Goal: Task Accomplishment & Management: Use online tool/utility

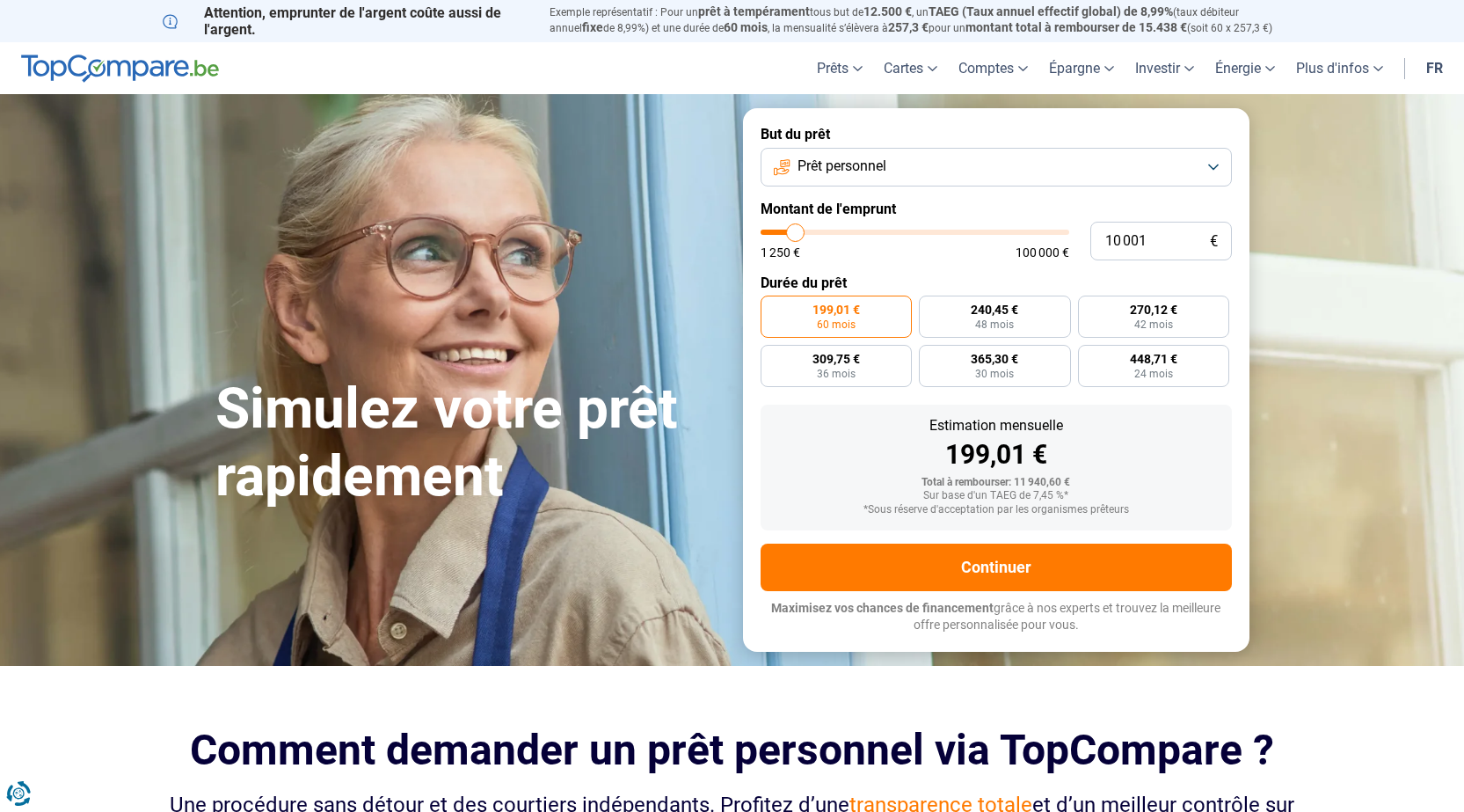
type input "21 750"
type input "21750"
click at [831, 231] on input "range" at bounding box center [915, 231] width 308 height 5
radio input "false"
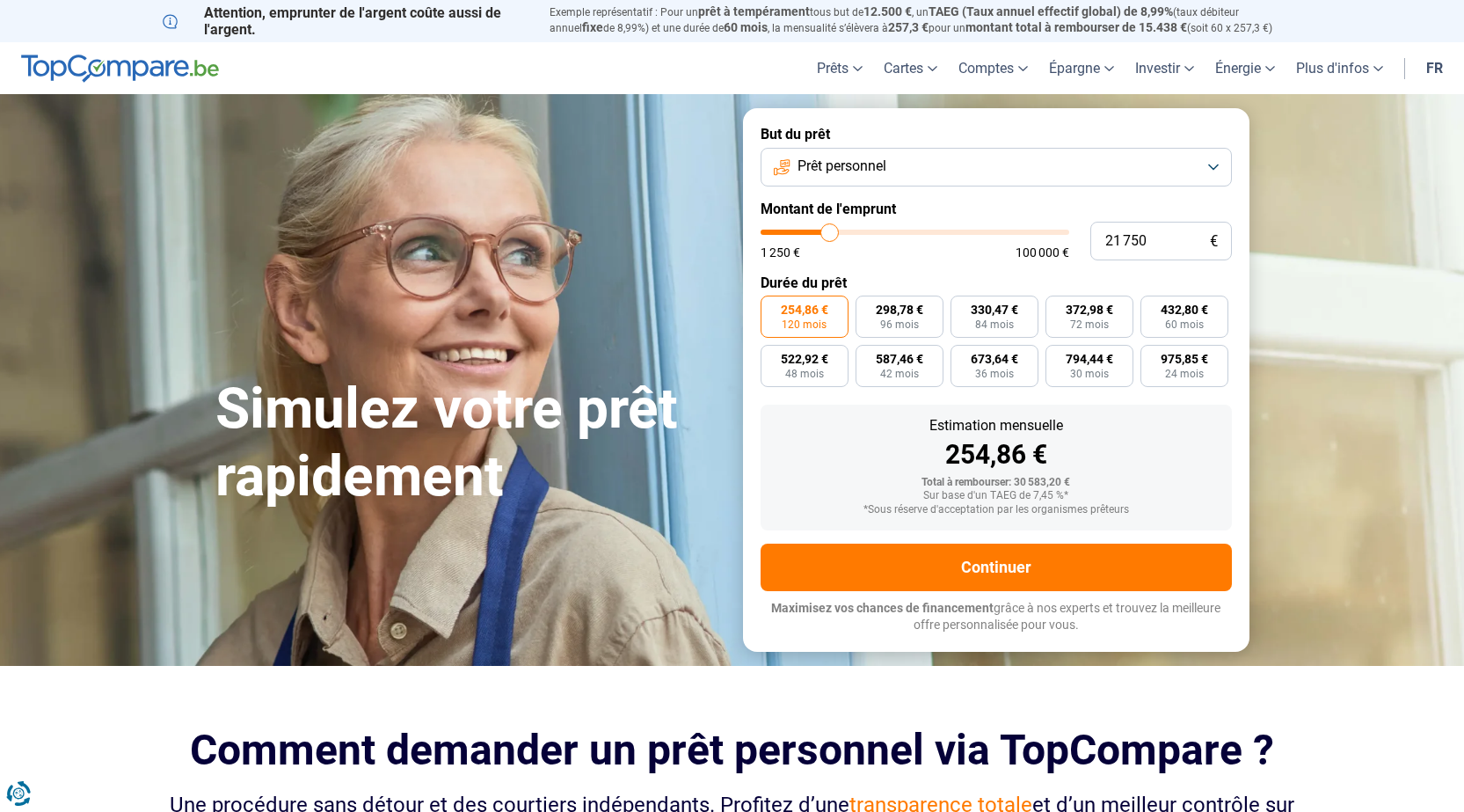
type input "41 500"
type input "41500"
click at [888, 231] on input "range" at bounding box center [915, 231] width 308 height 5
type input "50 500"
type input "50500"
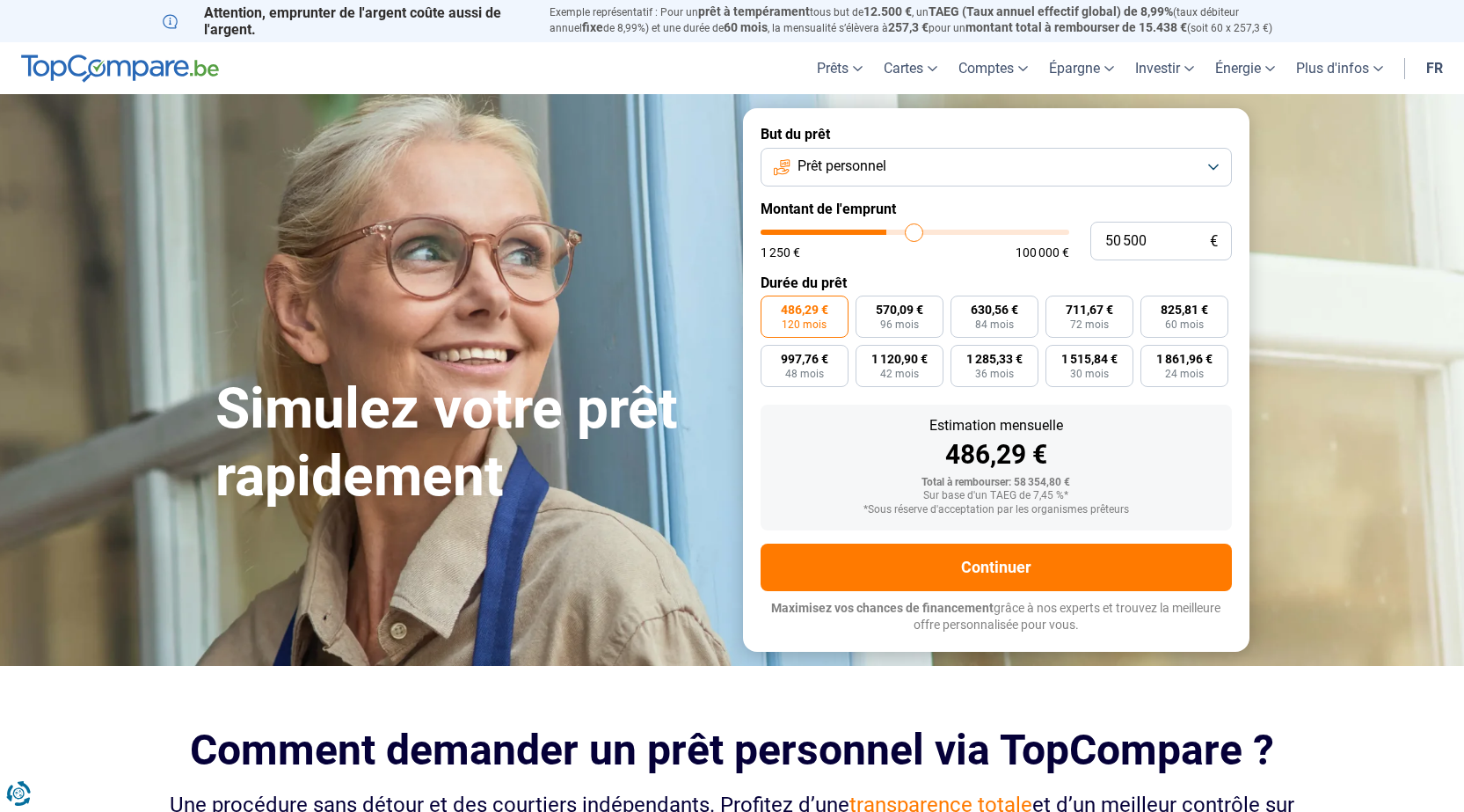
click at [915, 229] on input "range" at bounding box center [915, 231] width 308 height 5
type input "54 500"
type input "54500"
click at [926, 229] on input "range" at bounding box center [915, 231] width 308 height 5
type input "59 000"
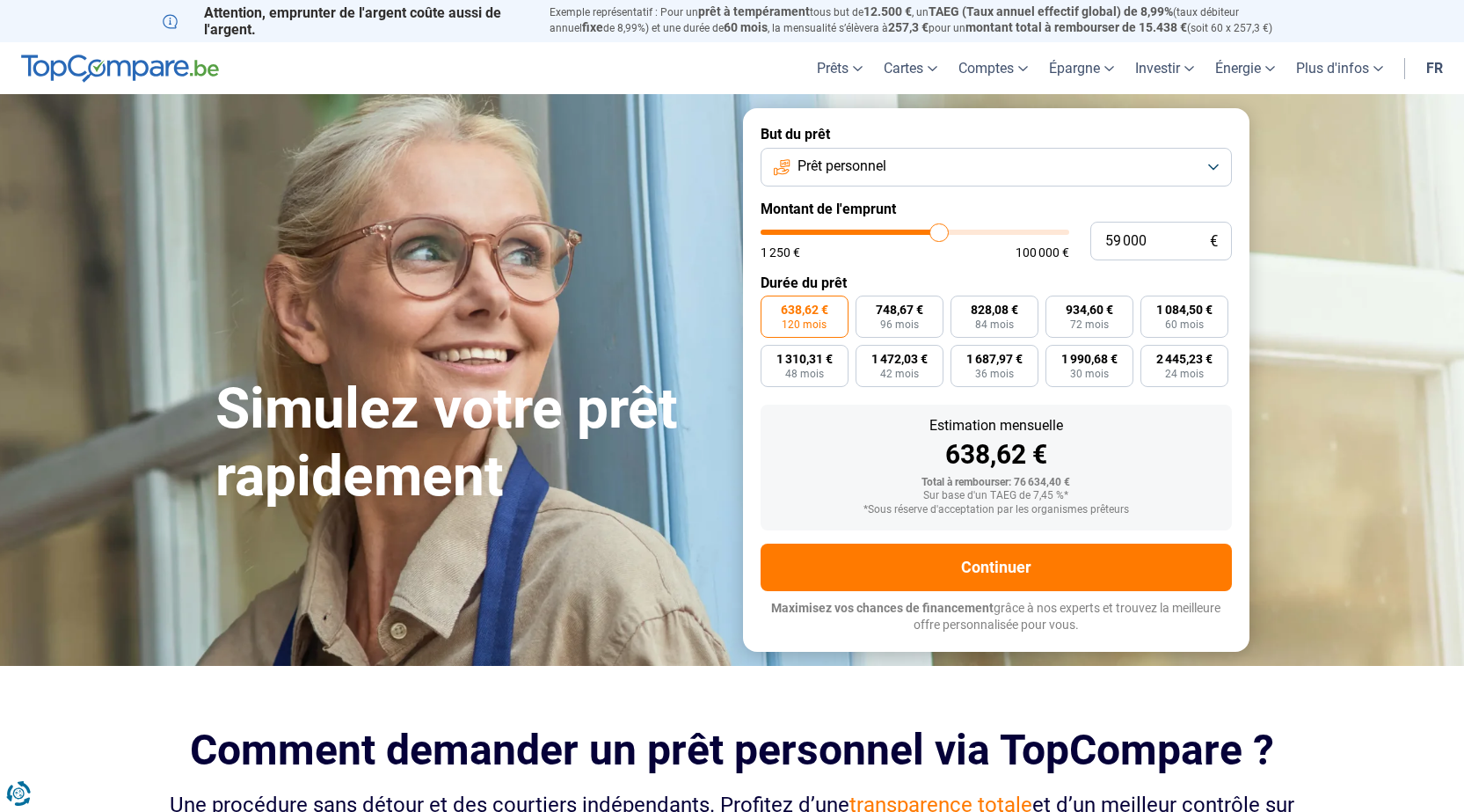
type input "59000"
click at [939, 229] on input "range" at bounding box center [915, 231] width 308 height 5
type input "36 750"
type input "36750"
click at [874, 235] on input "range" at bounding box center [915, 231] width 308 height 5
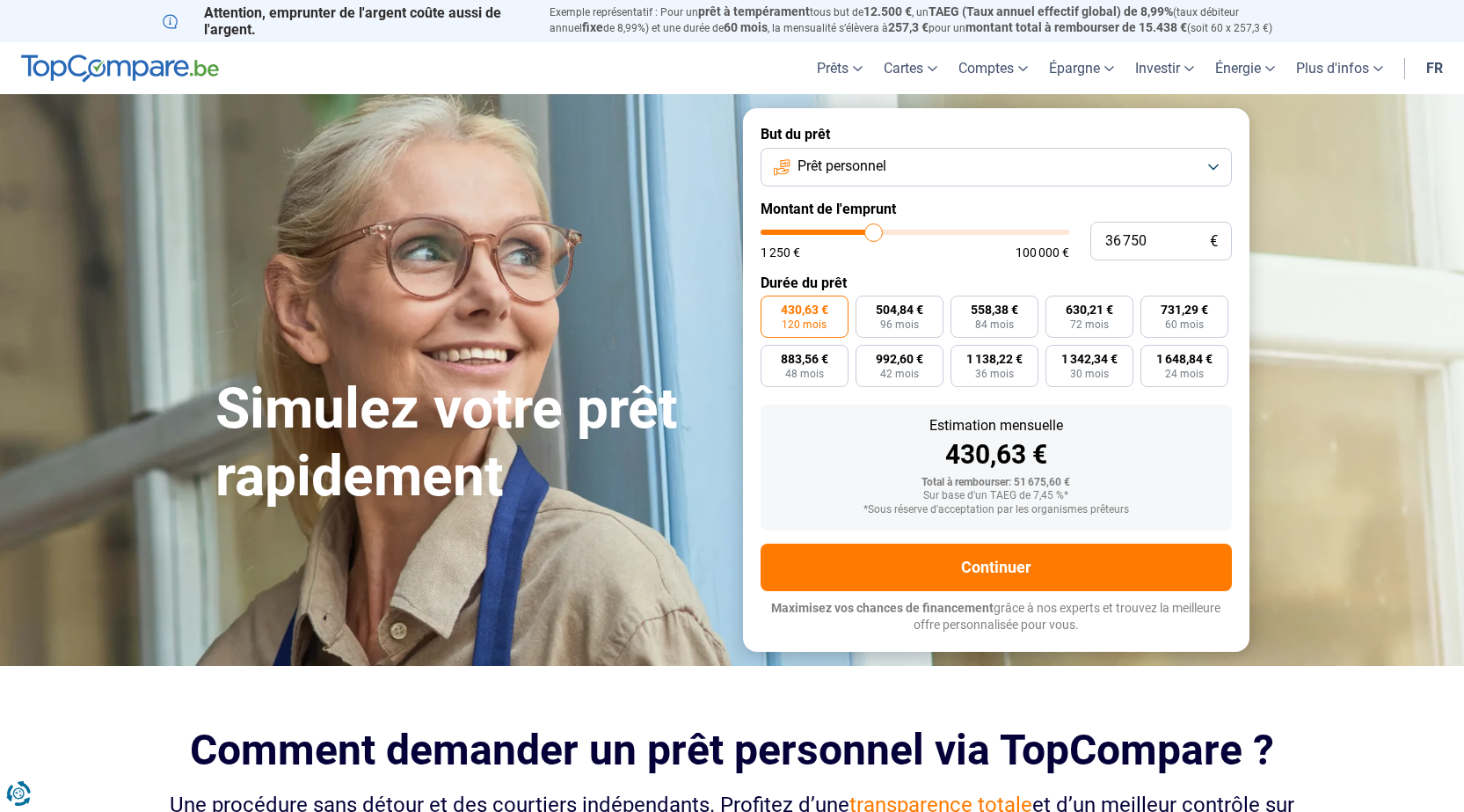
type input "26 750"
type input "26750"
click at [844, 235] on input "range" at bounding box center [915, 231] width 308 height 5
type input "16 000"
type input "16000"
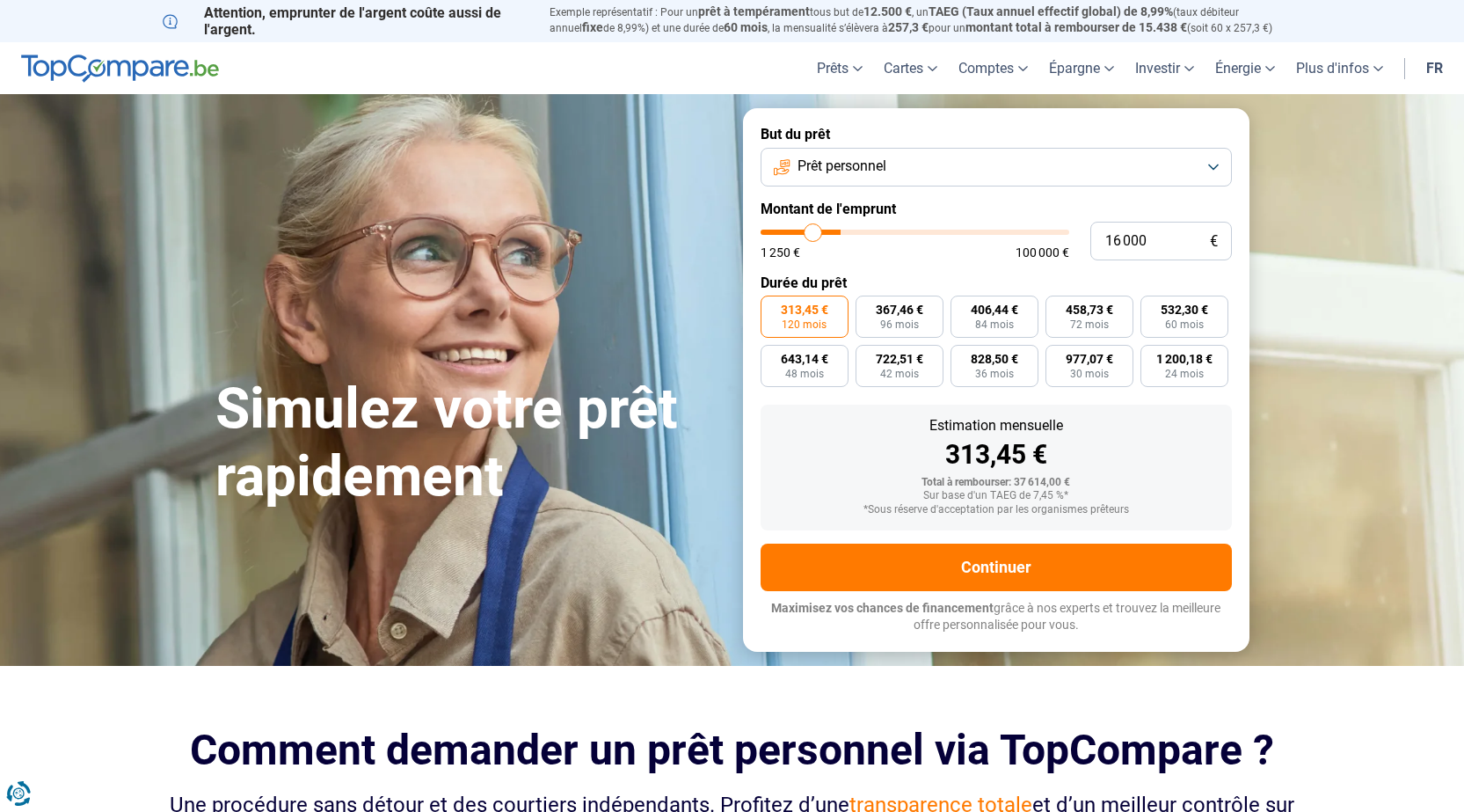
type input "15 750"
type input "15750"
click at [813, 235] on input "range" at bounding box center [915, 231] width 308 height 5
radio input "true"
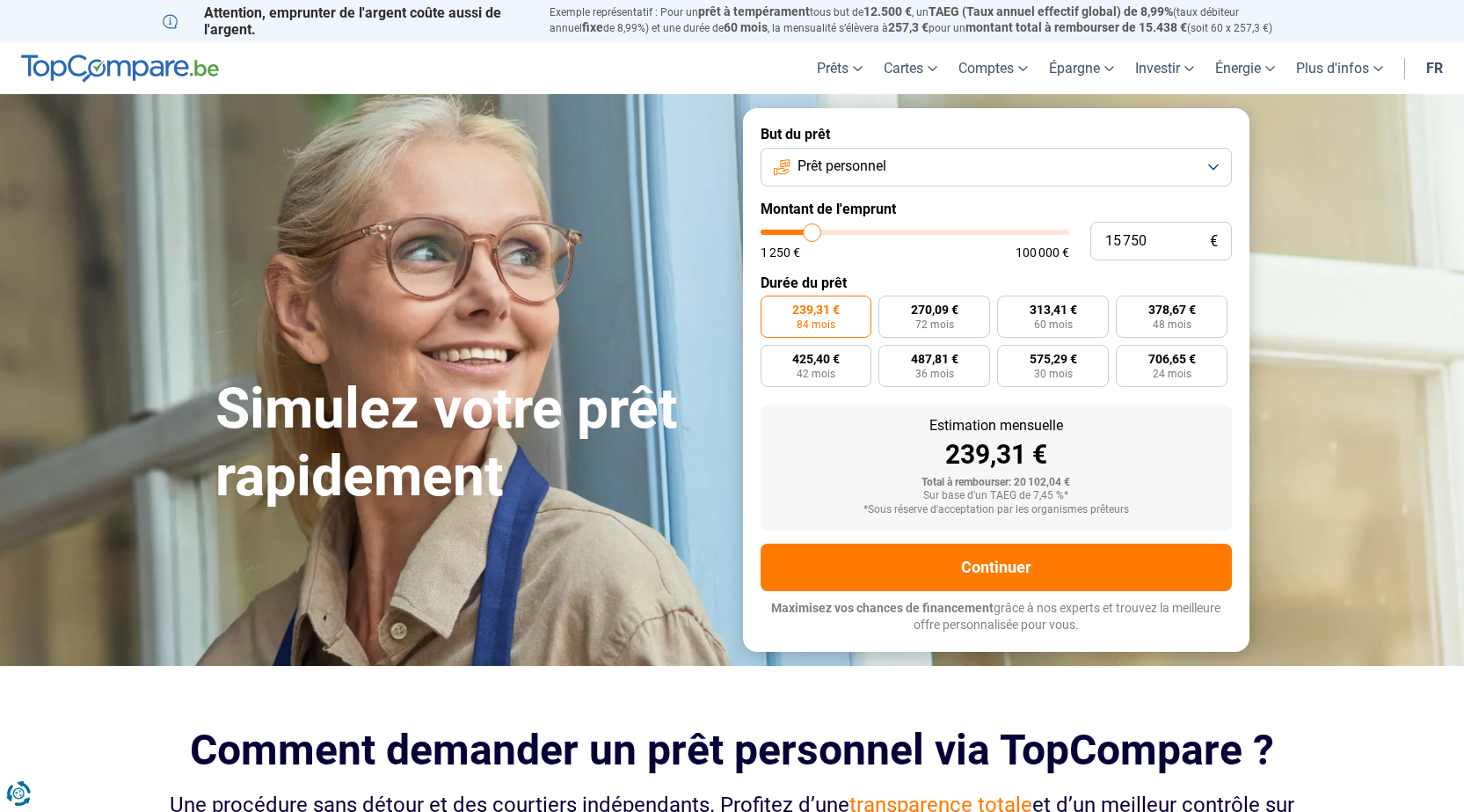
type input "10 500"
type input "10500"
click at [796, 229] on input "range" at bounding box center [915, 231] width 308 height 5
radio input "true"
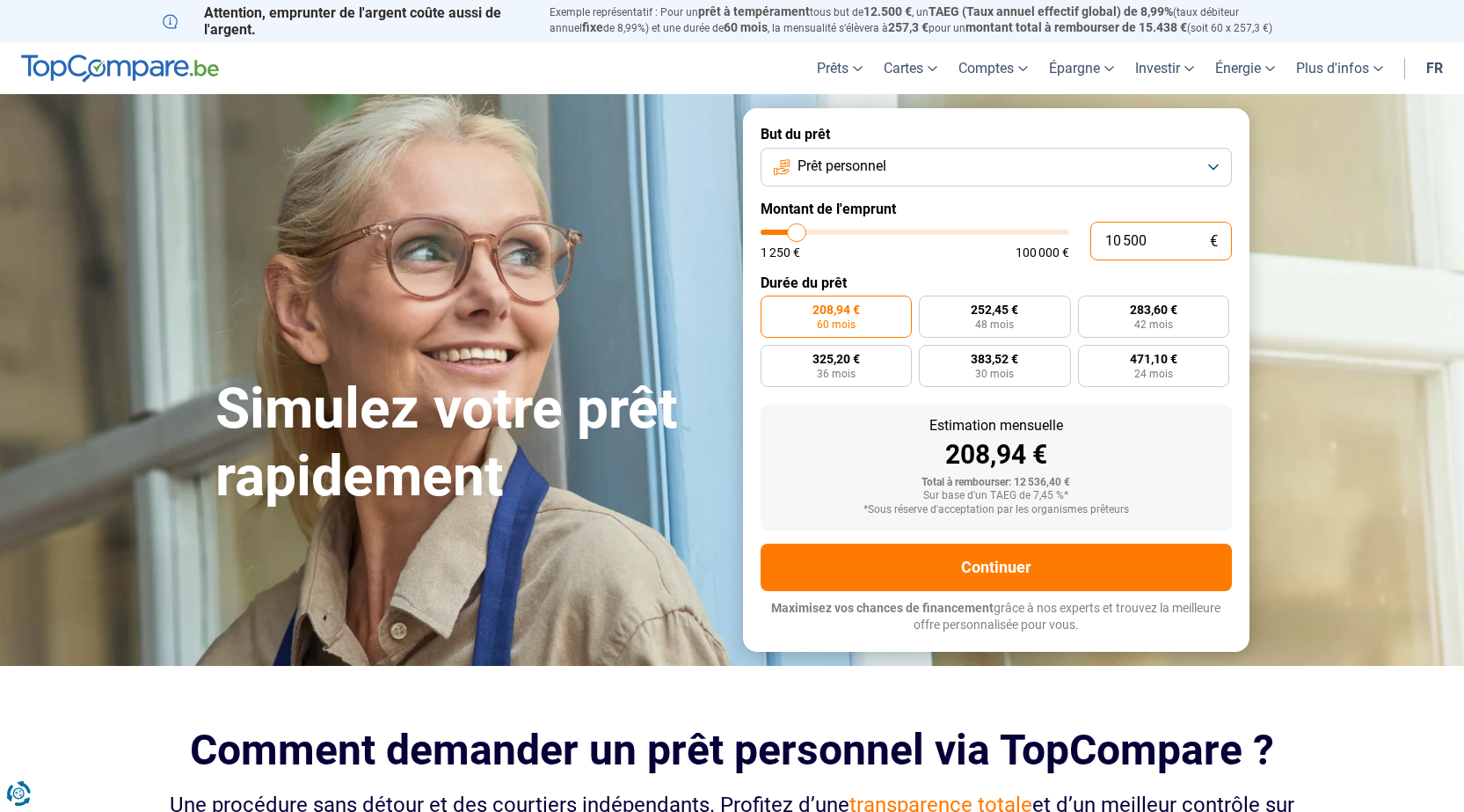
click at [1159, 243] on input "10 500" at bounding box center [1160, 241] width 142 height 39
type input "1 050"
type input "1250"
type input "105"
type input "1250"
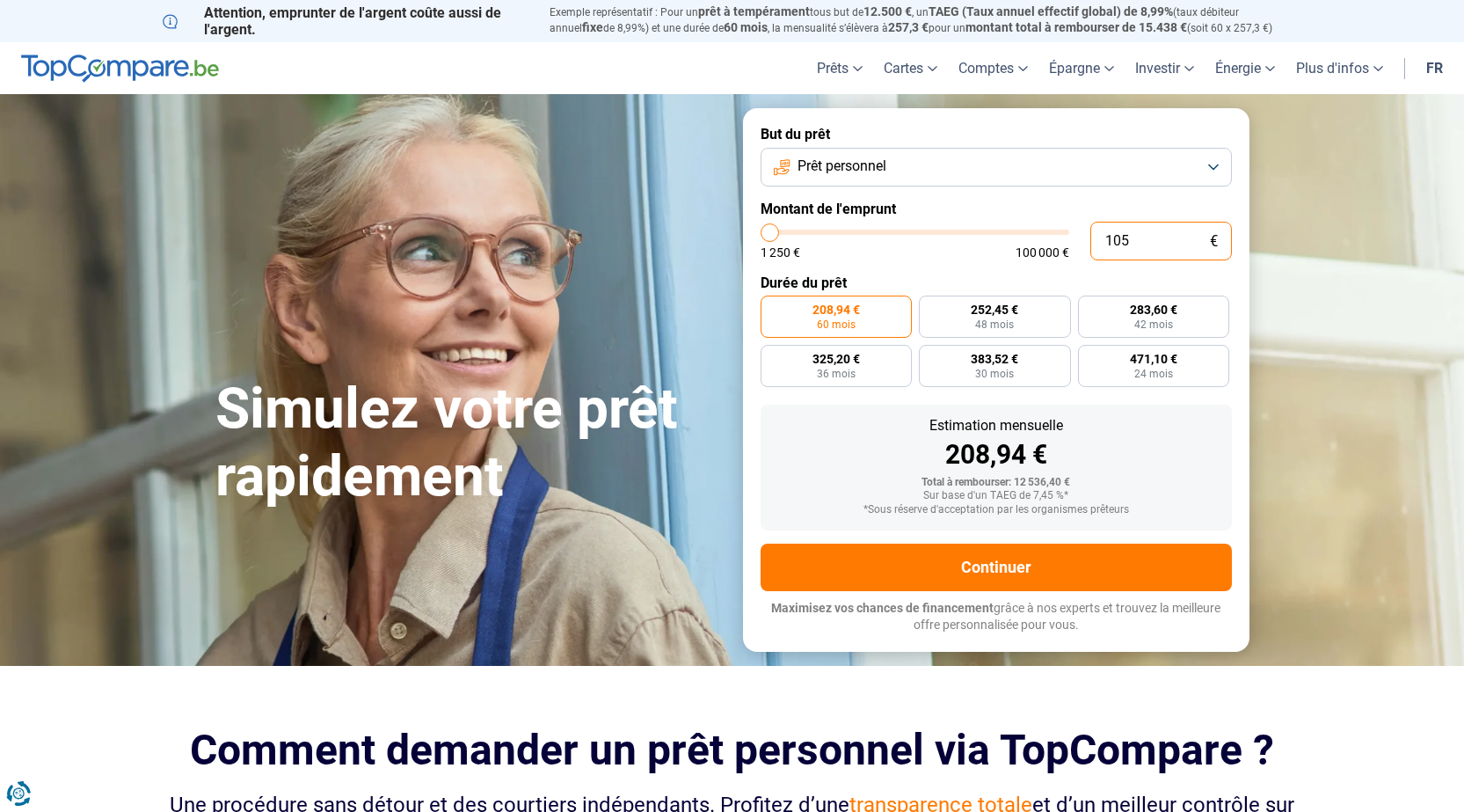
type input "10"
type input "1250"
type input "1 250"
type input "1250"
radio input "true"
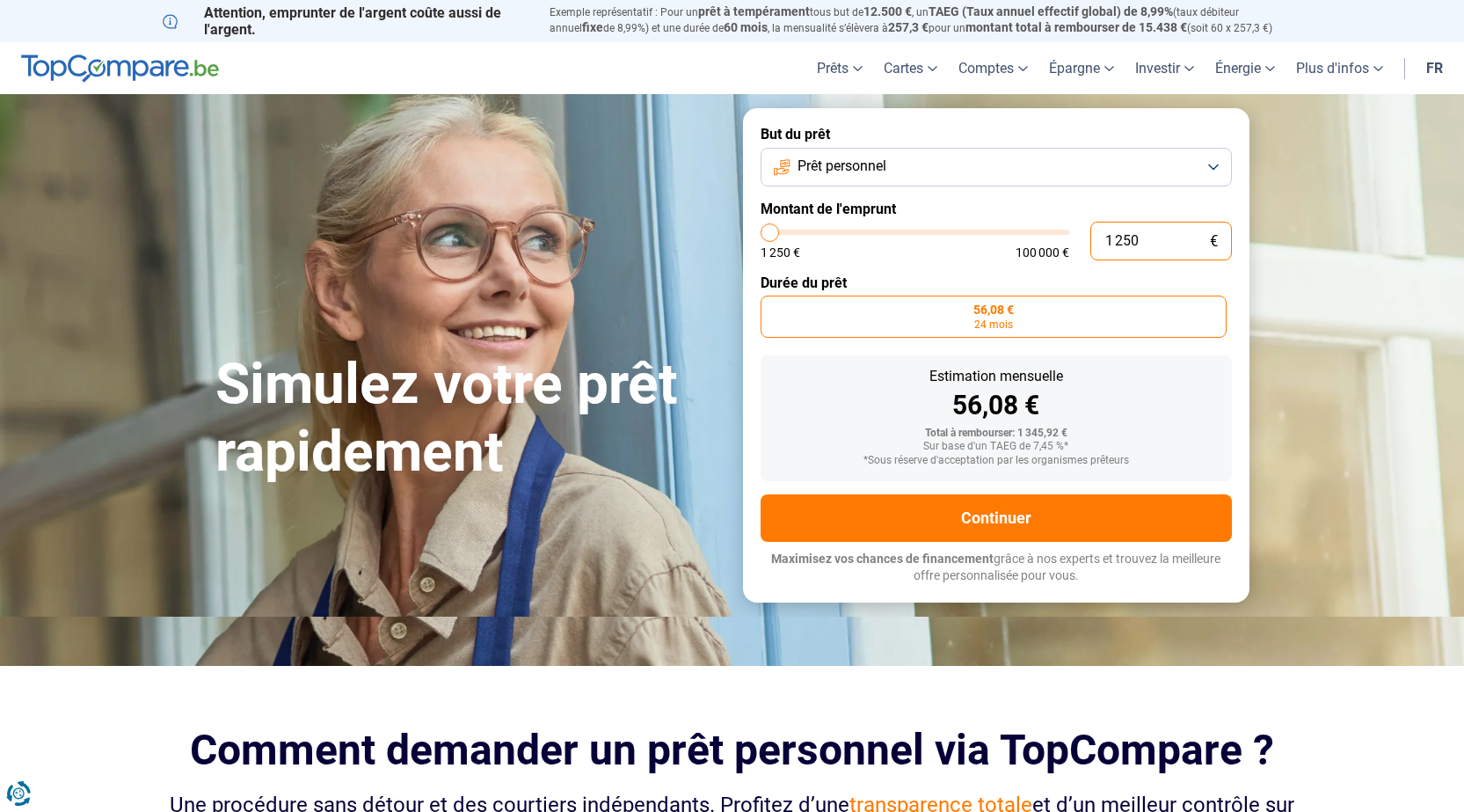
type input "12 500"
type input "12500"
radio input "false"
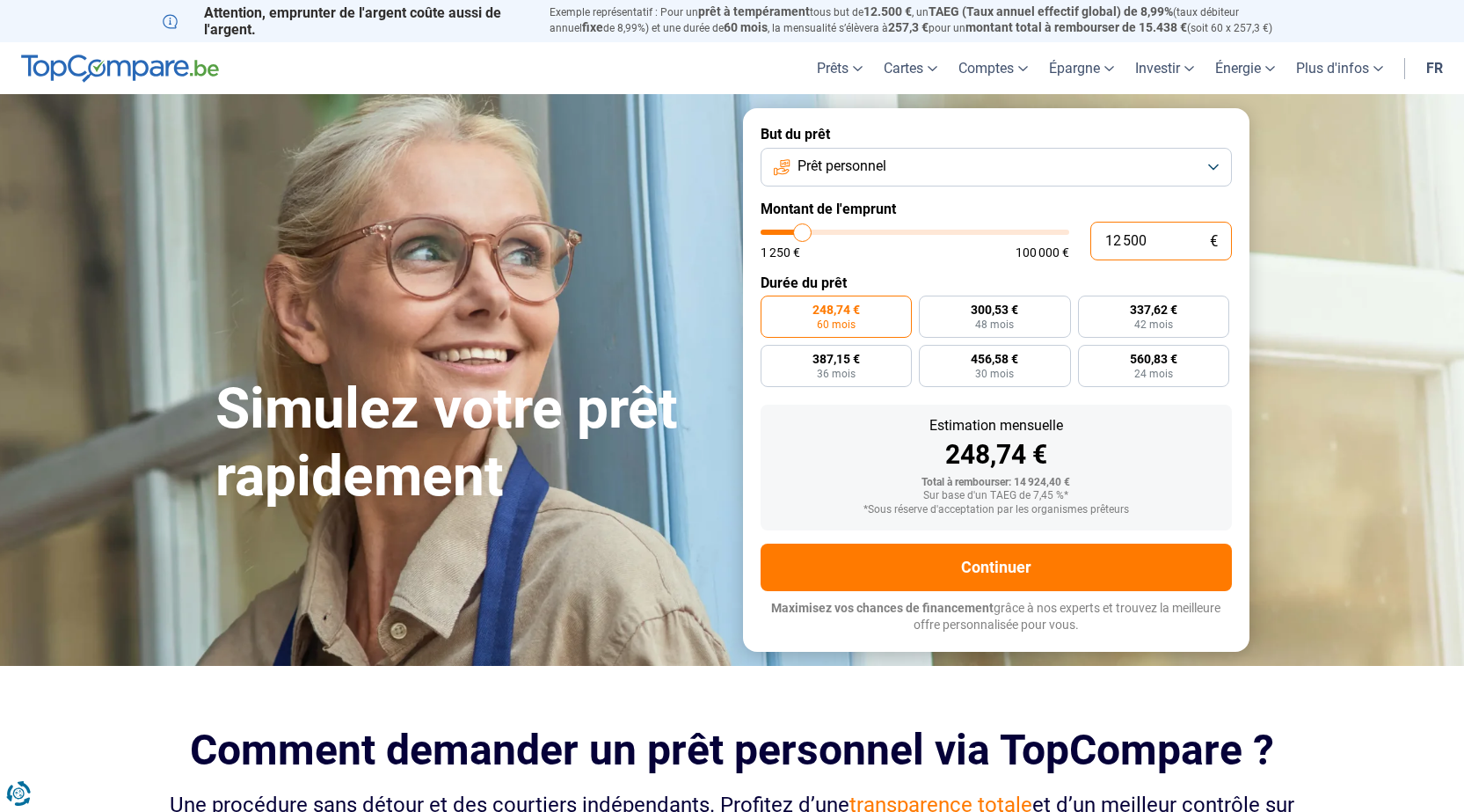
type input "1 250"
type input "1250"
type input "125"
type input "1250"
type input "12"
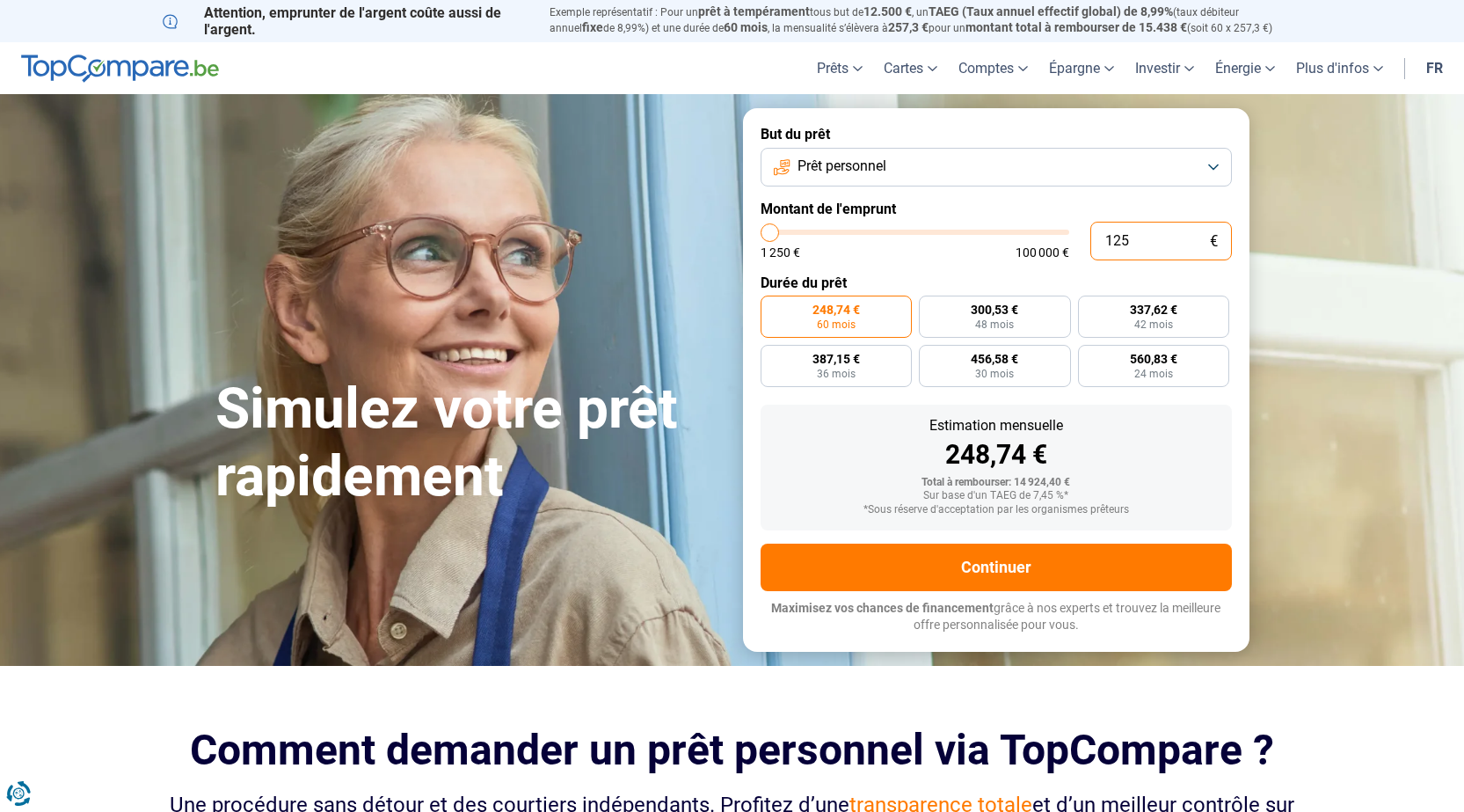
type input "1250"
type input "1"
type input "1250"
type input "1 250"
type input "1250"
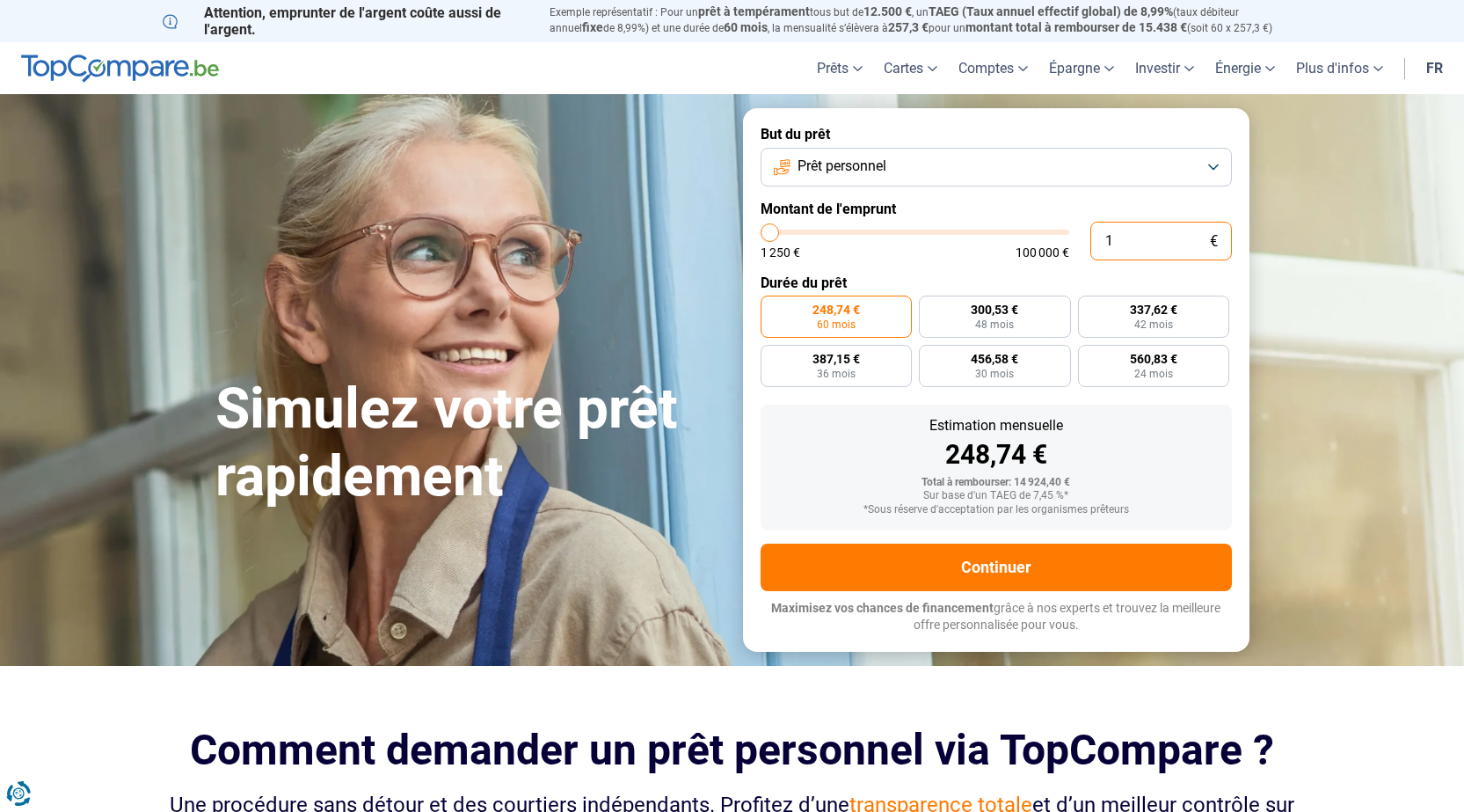
radio input "true"
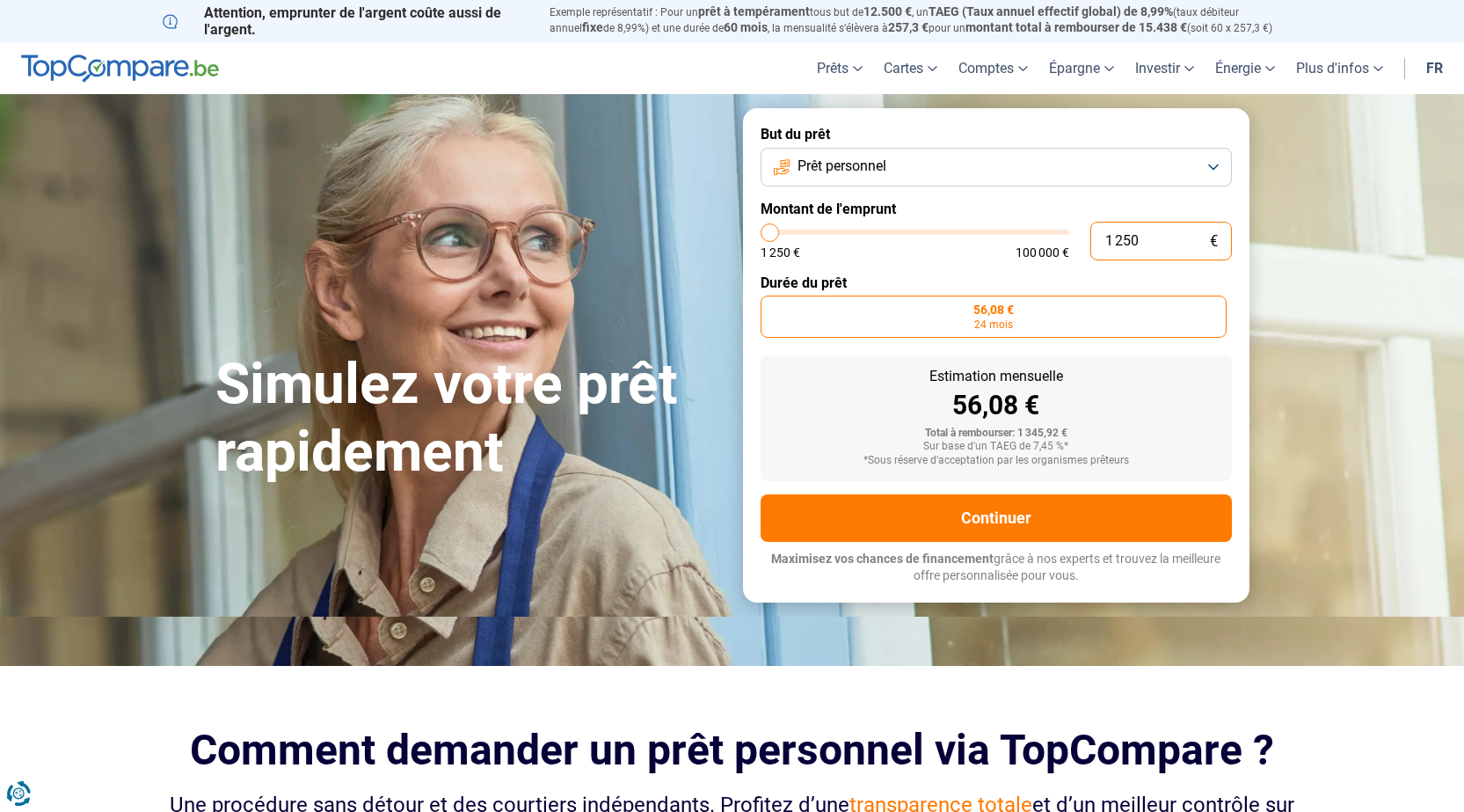
type input "125"
type input "1250"
type input "12"
type input "1250"
type input "1"
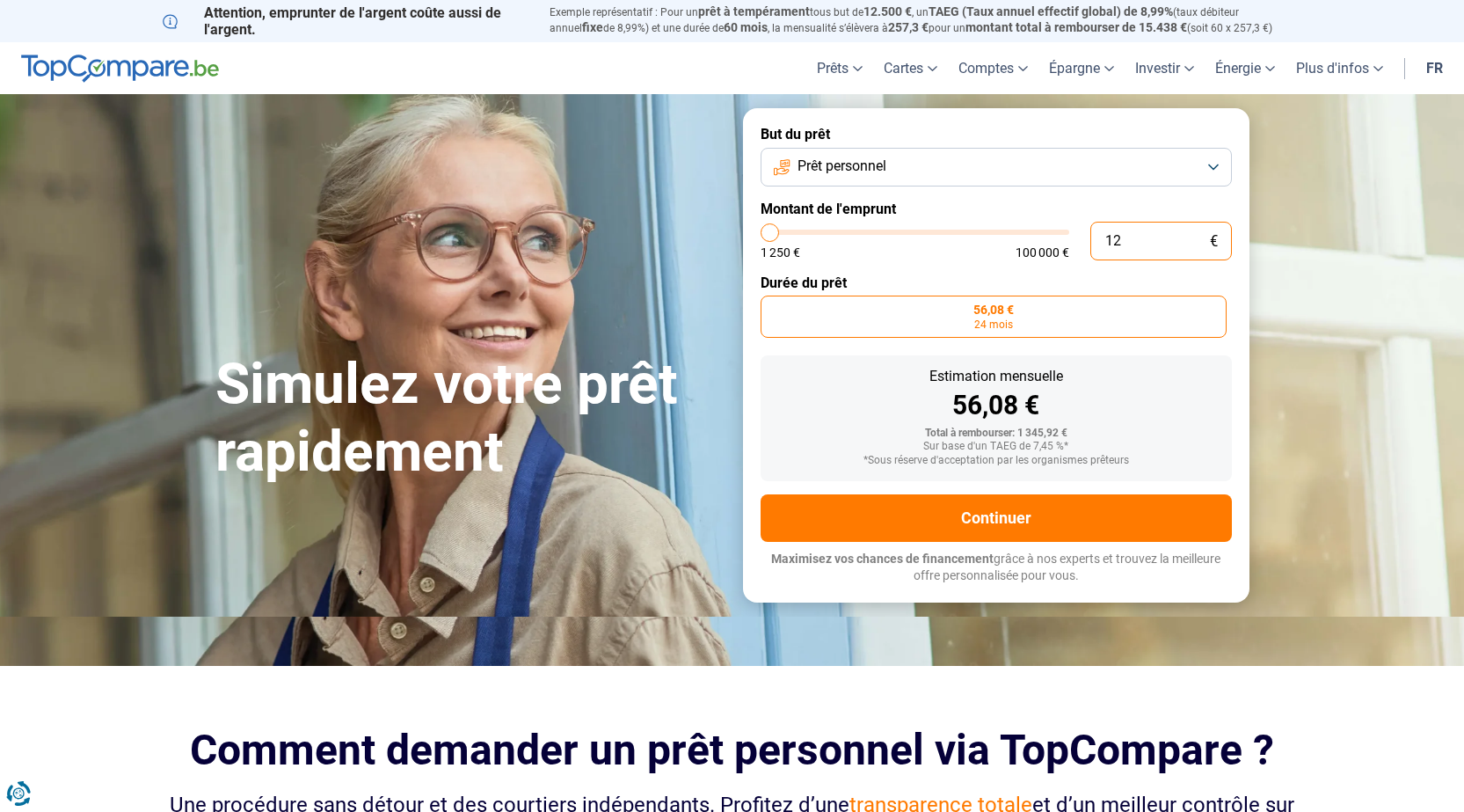
type input "1250"
type input "1 250"
type input "1250"
type input "125"
type input "1250"
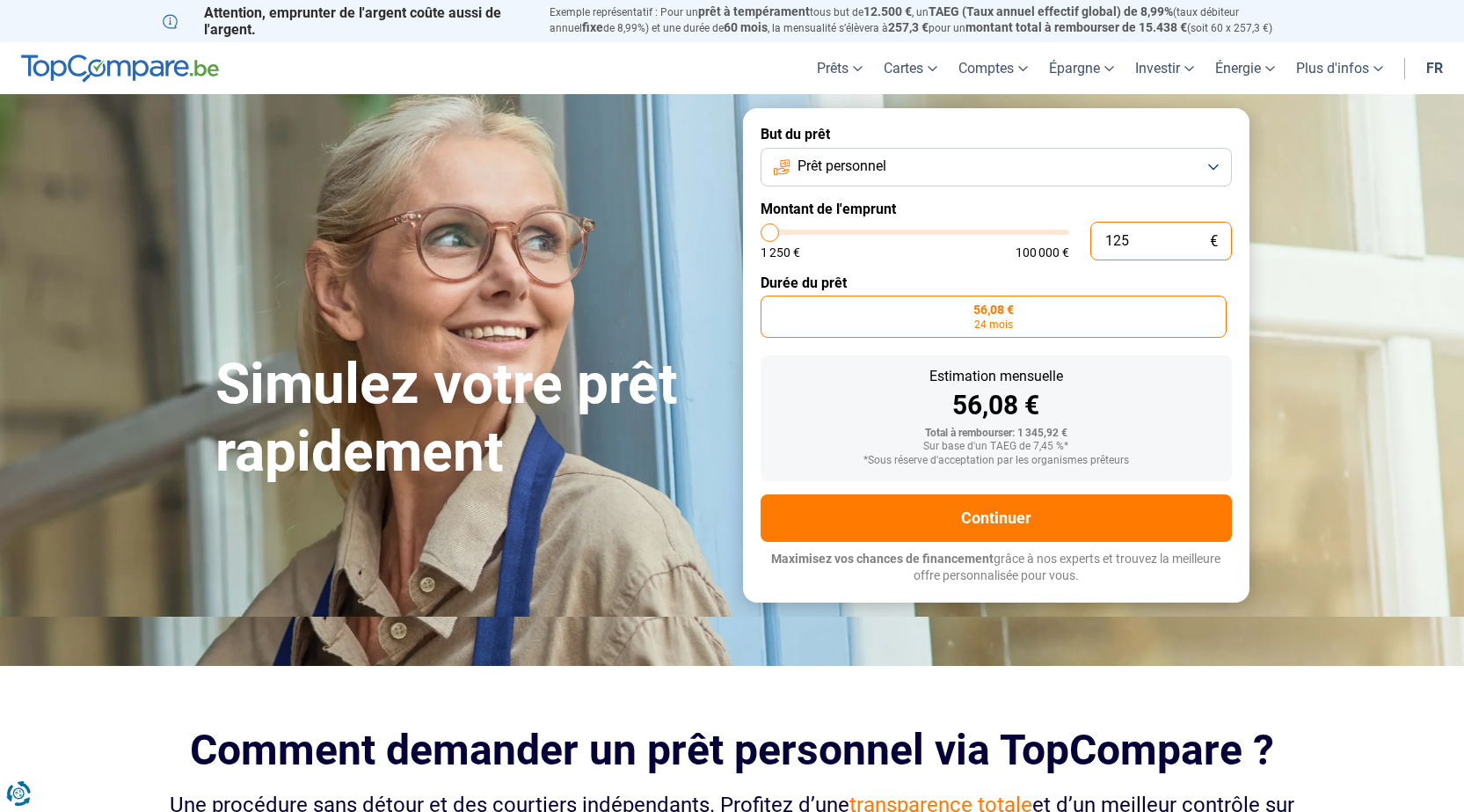
type input "12"
type input "1250"
type input "1"
type input "1250"
type input "0"
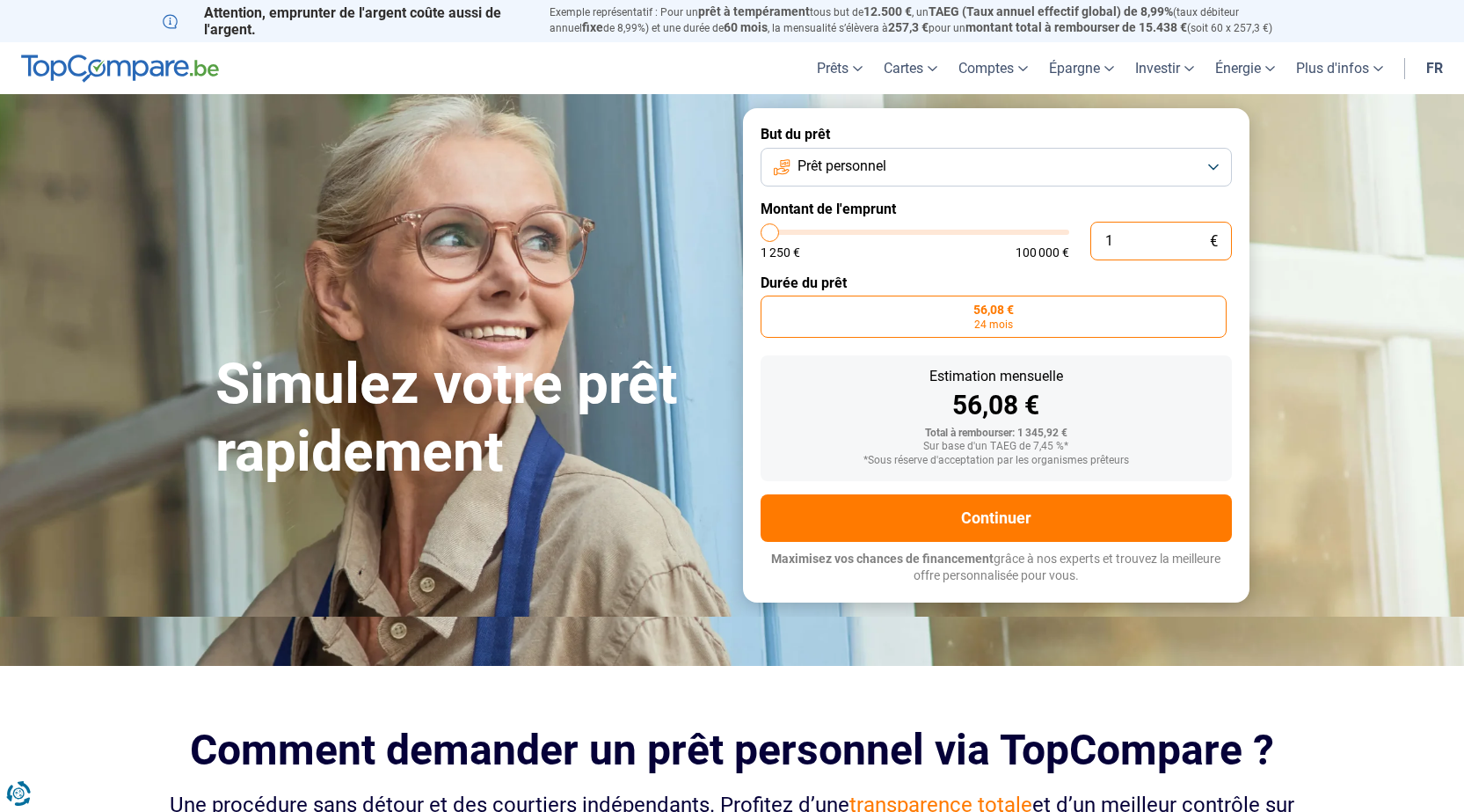
type input "1250"
type input "1 250"
type input "1250"
type input "21 250"
type input "21250"
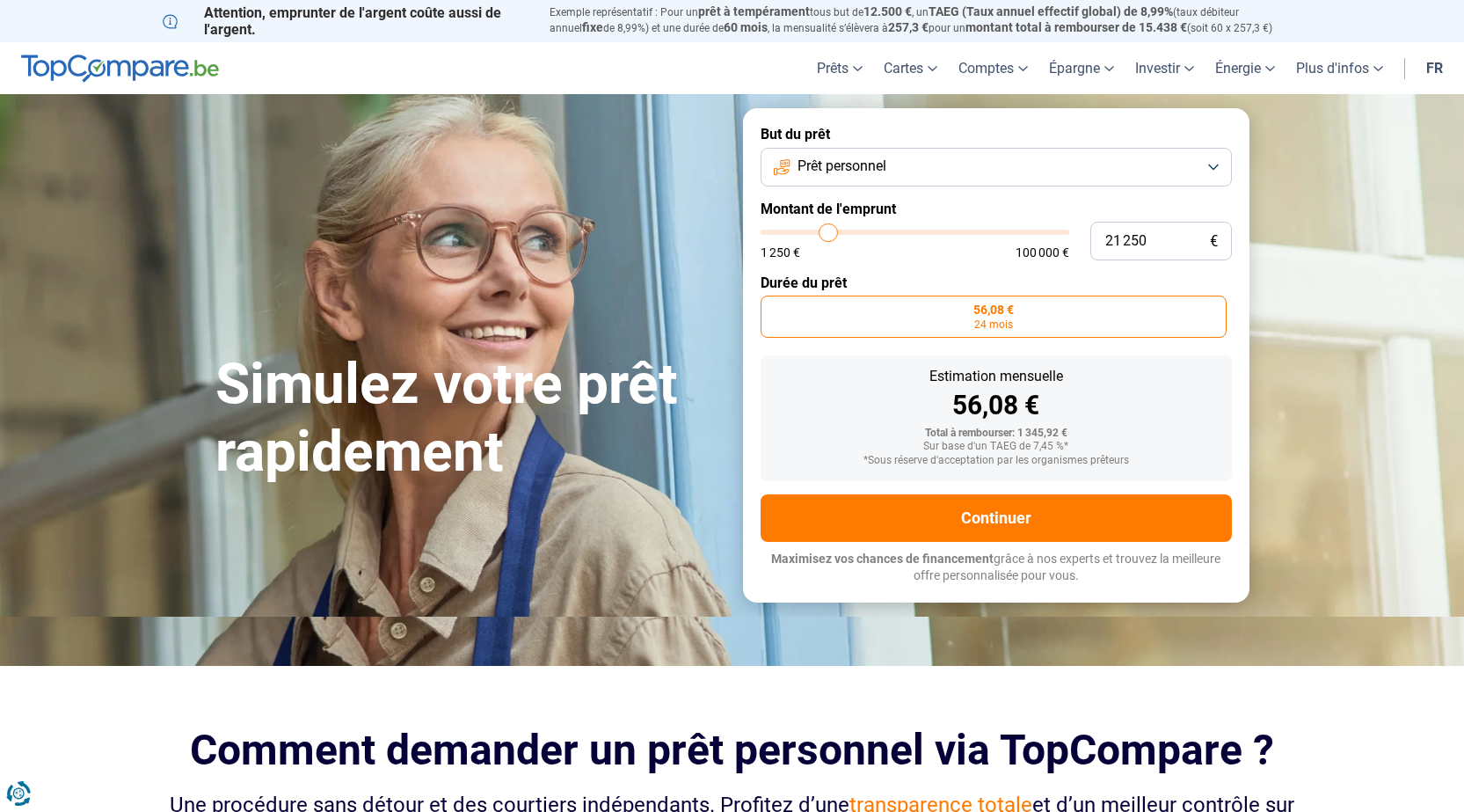
radio input "false"
type input "21250"
click at [829, 235] on input "range" at bounding box center [915, 231] width 308 height 5
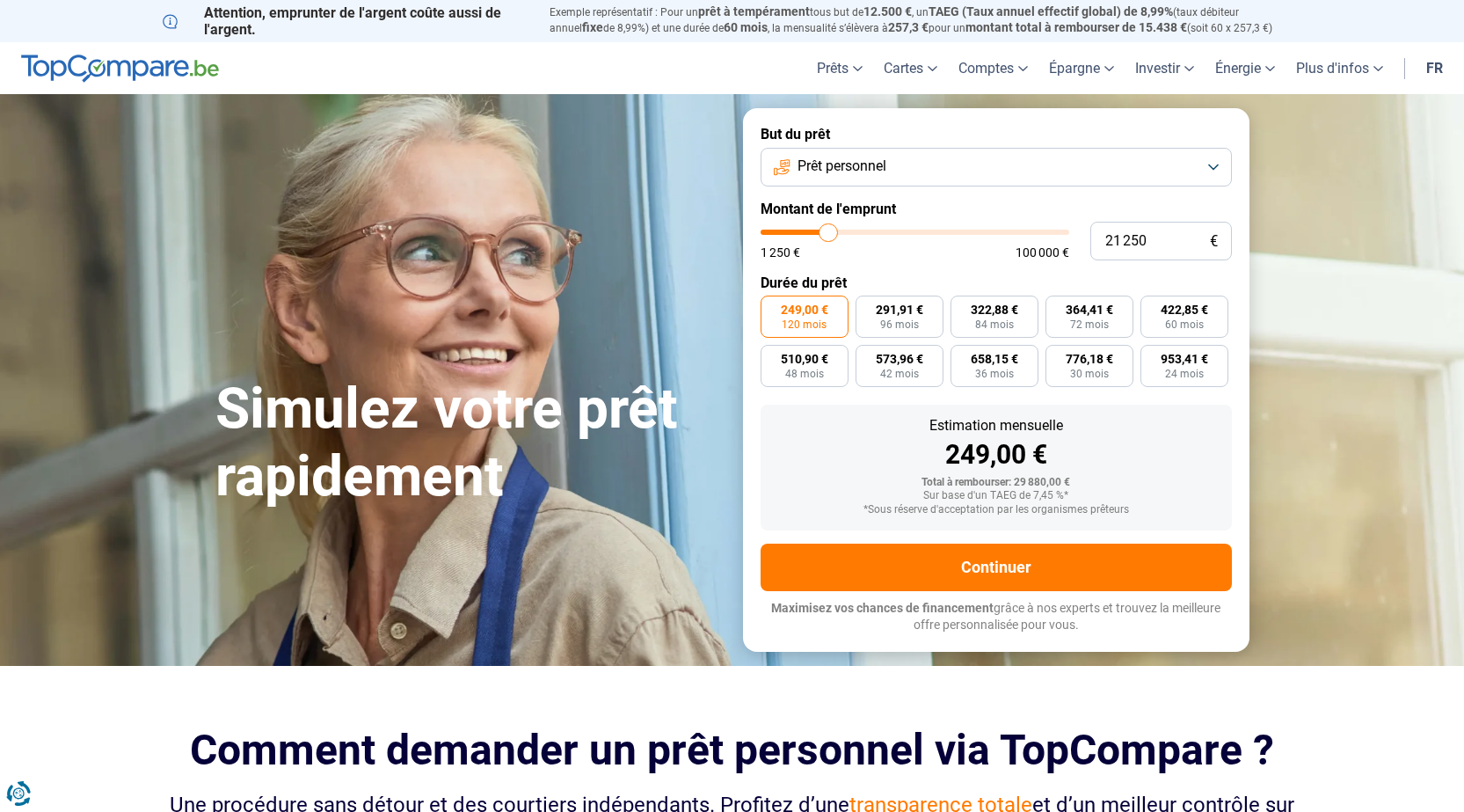
type input "12 500"
type input "12500"
click at [803, 229] on input "range" at bounding box center [915, 231] width 308 height 5
radio input "true"
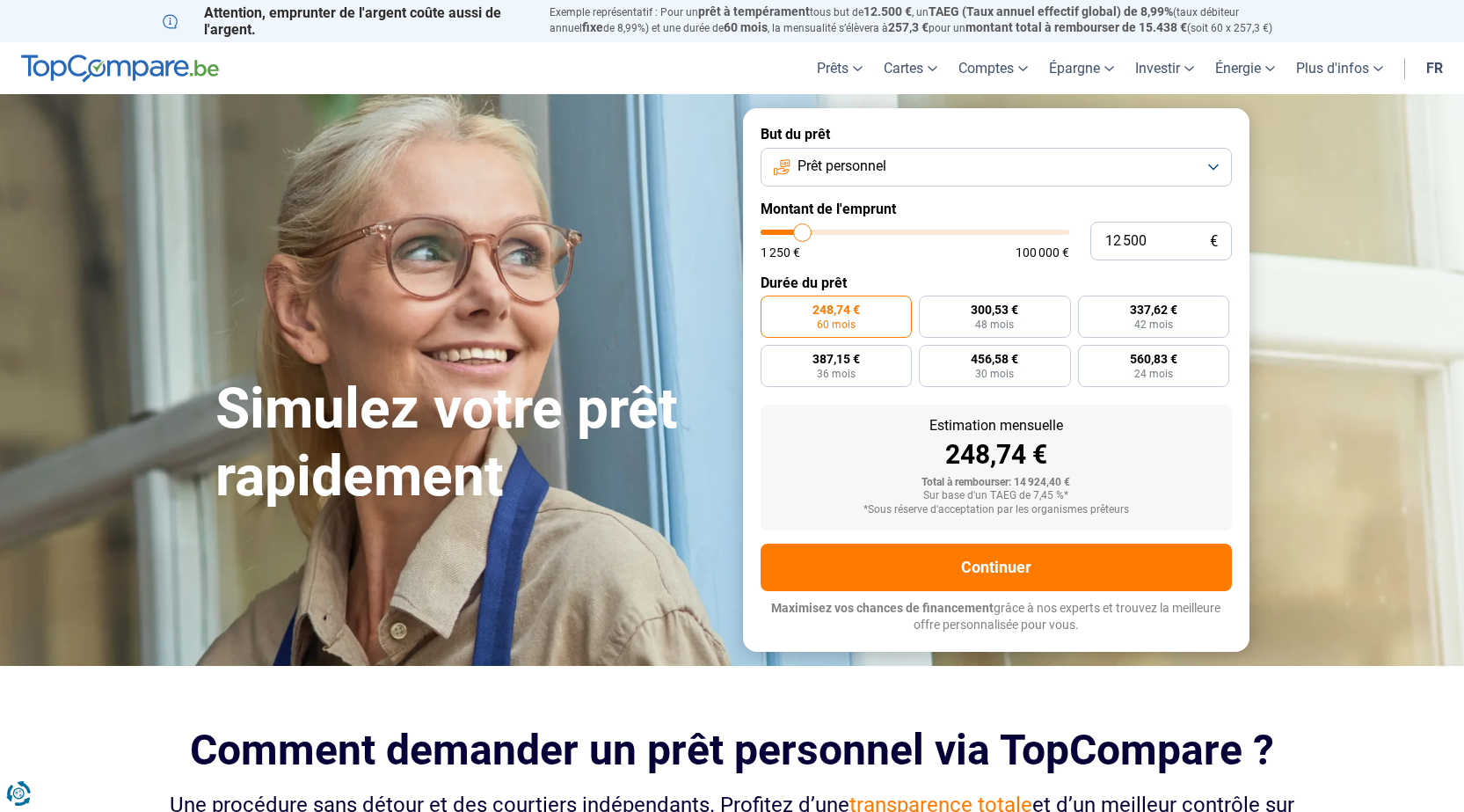
click at [1339, 176] on section "Simulez votre prêt rapidement Simulez votre prêt rapidement But du prêt Prêt pe…" at bounding box center [732, 379] width 1464 height 571
